Goal: Navigation & Orientation: Find specific page/section

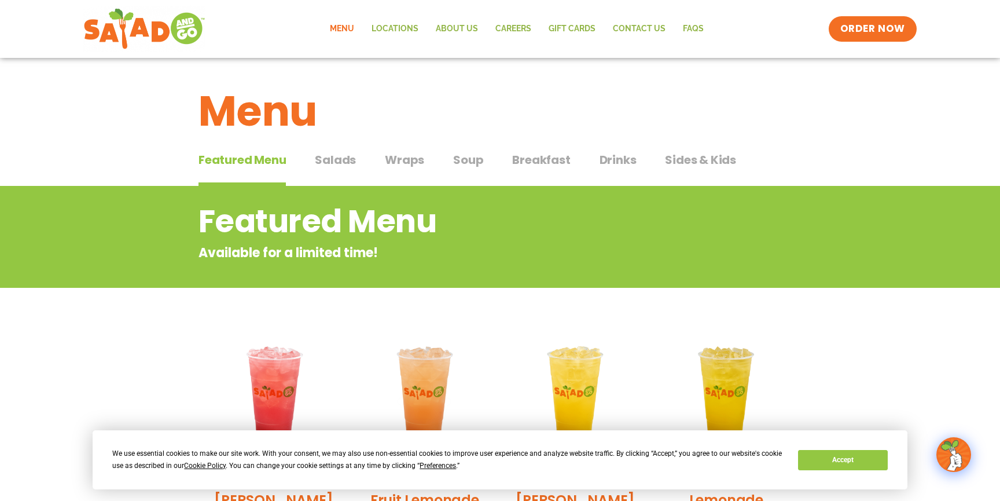
click at [337, 161] on span "Salads" at bounding box center [335, 159] width 41 height 17
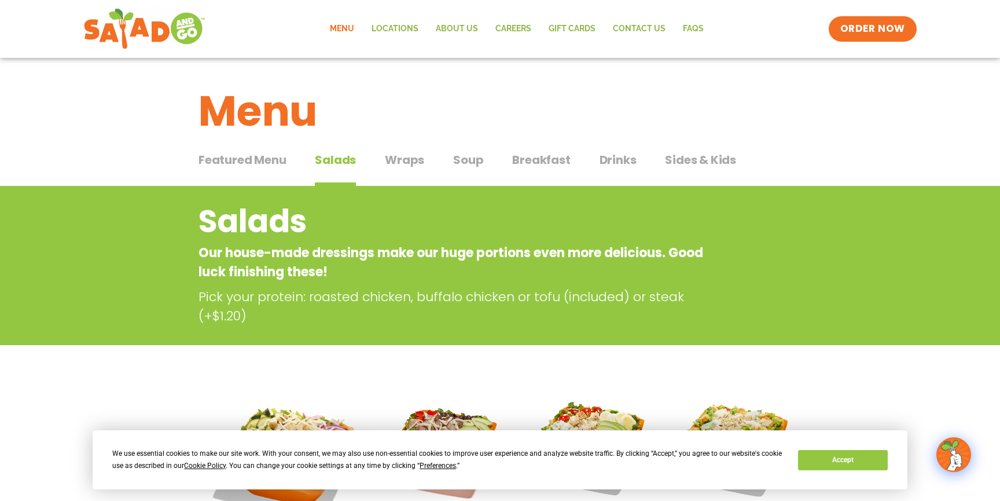
click at [519, 160] on span "Breakfast" at bounding box center [541, 159] width 58 height 17
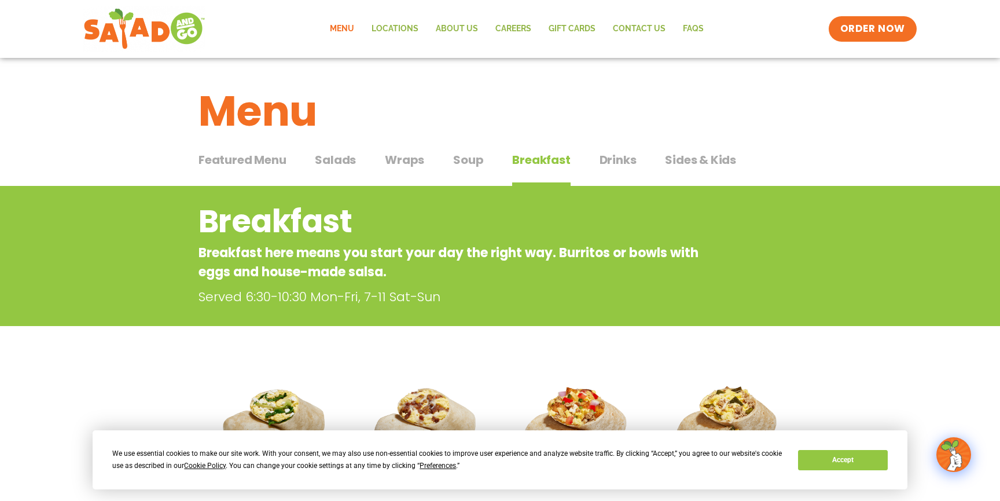
click at [341, 27] on link "Menu" at bounding box center [342, 29] width 42 height 27
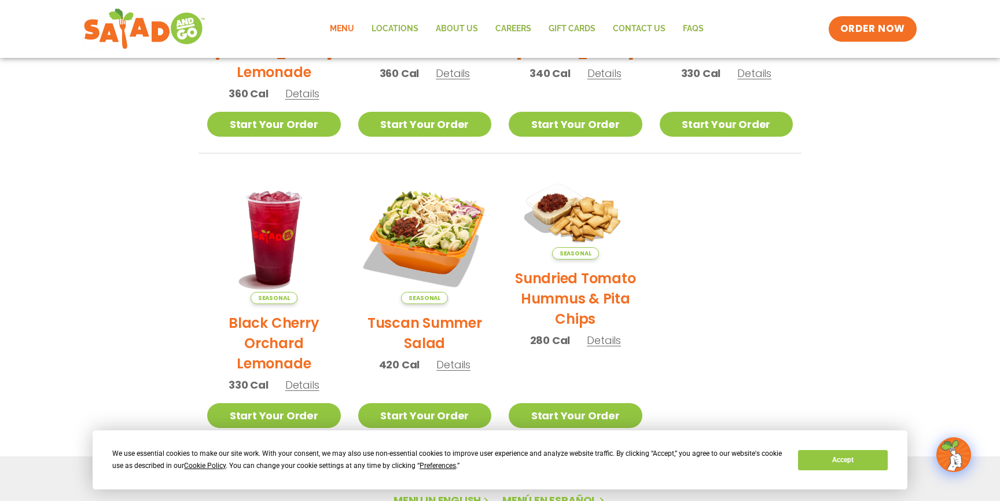
scroll to position [451, 0]
